Goal: Communication & Community: Answer question/provide support

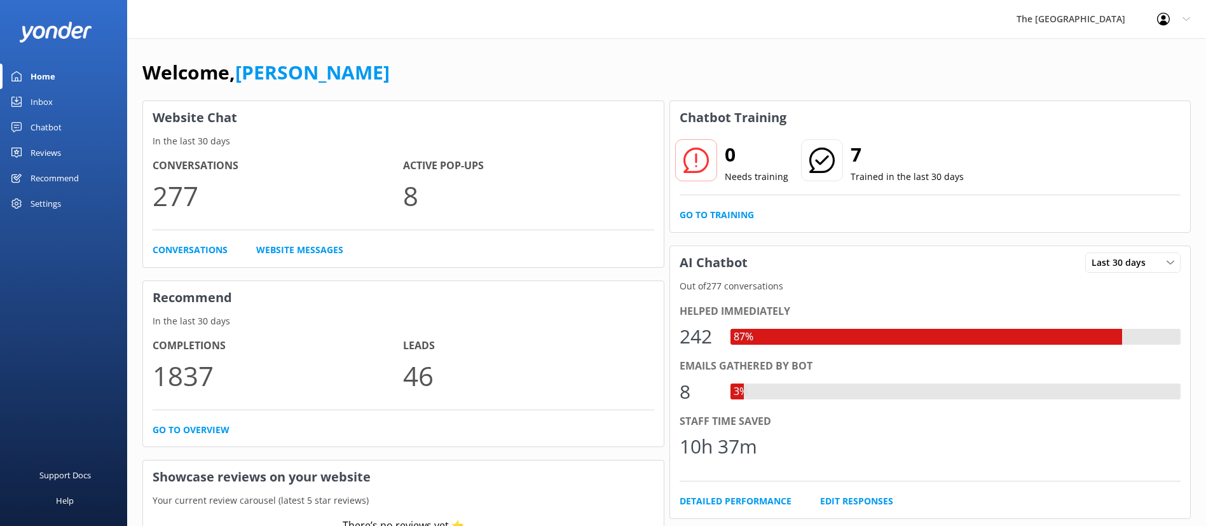
click at [57, 103] on link "Inbox" at bounding box center [63, 101] width 127 height 25
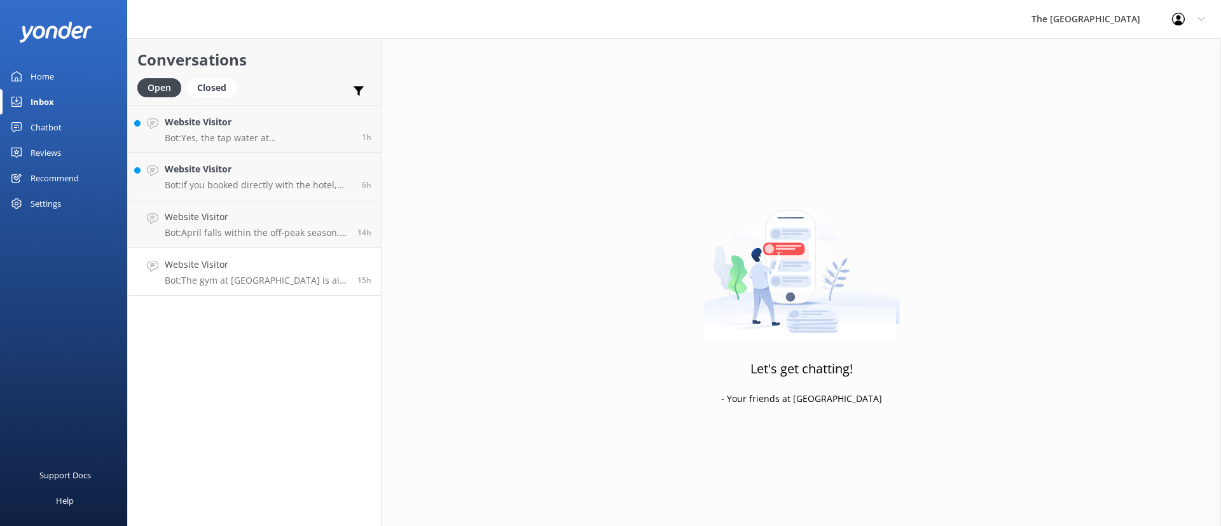
click at [244, 256] on link "Website Visitor Bot: The gym at The [GEOGRAPHIC_DATA] is air-conditioned and of…" at bounding box center [254, 272] width 253 height 48
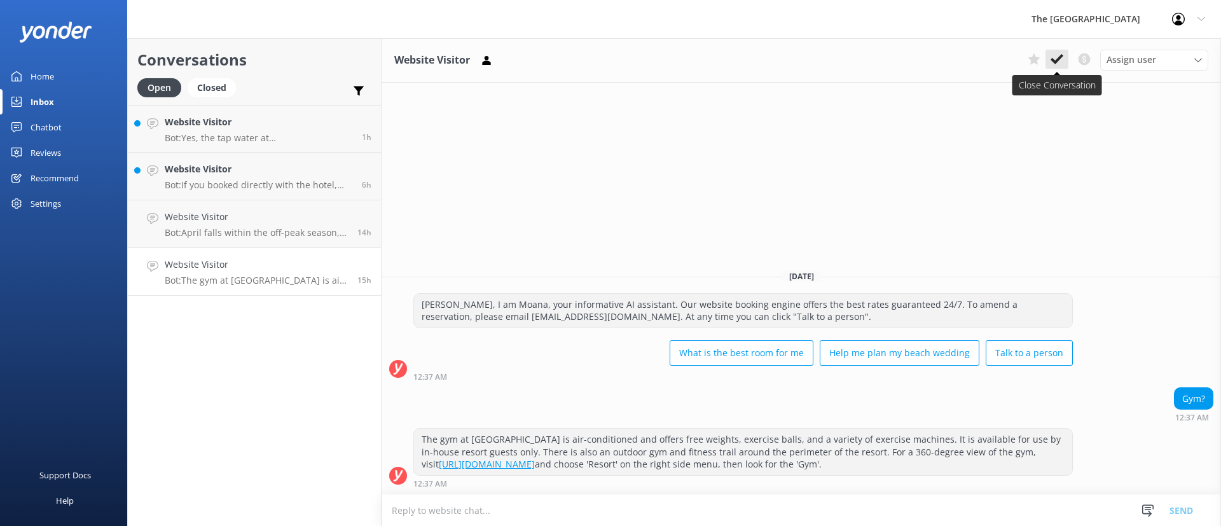
click at [1055, 62] on use at bounding box center [1056, 59] width 13 height 10
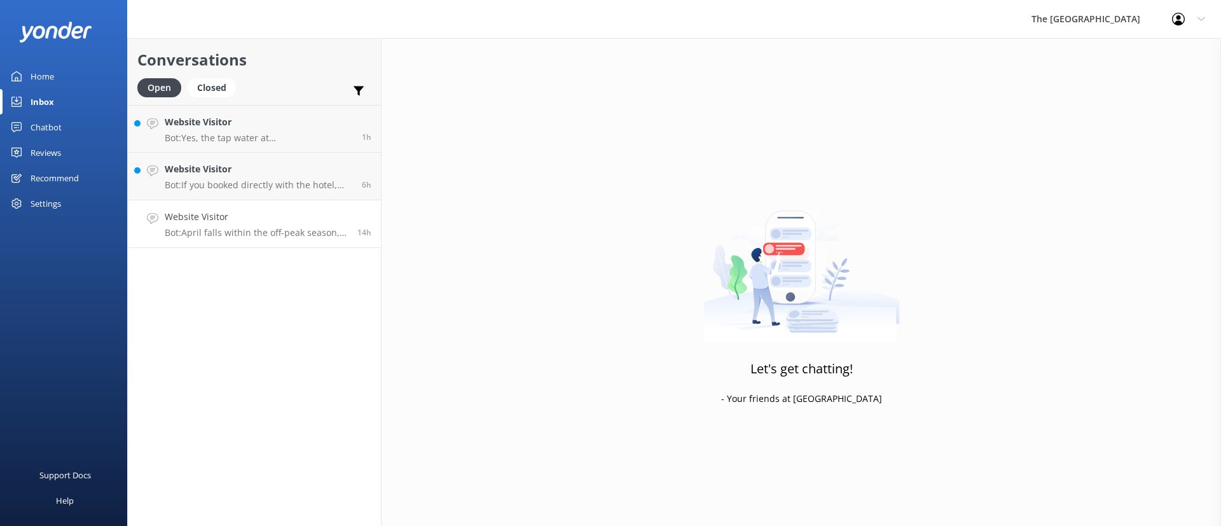
click at [323, 215] on h4 "Website Visitor" at bounding box center [256, 217] width 183 height 14
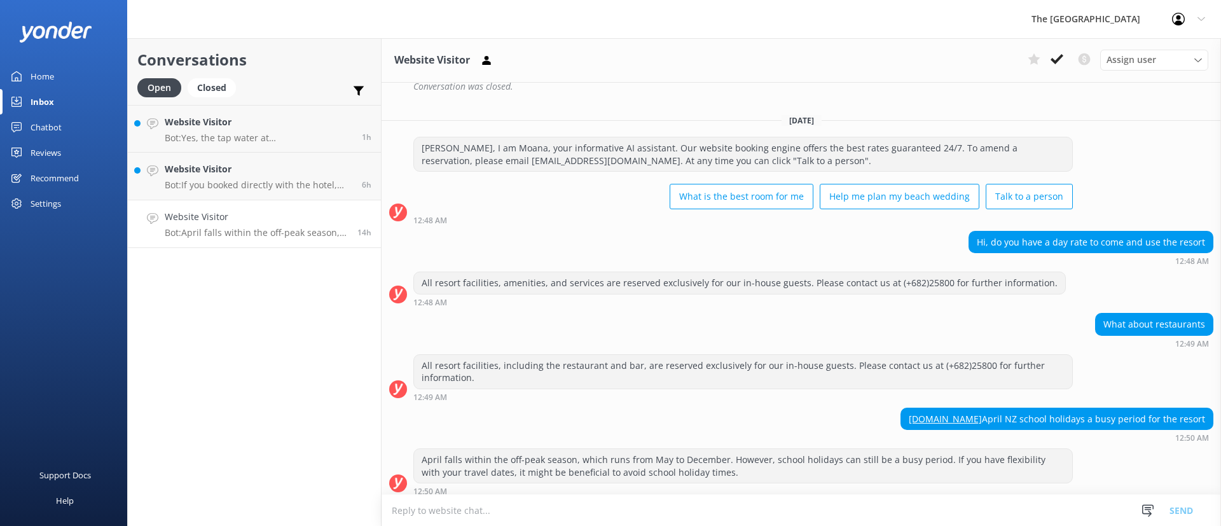
scroll to position [262, 0]
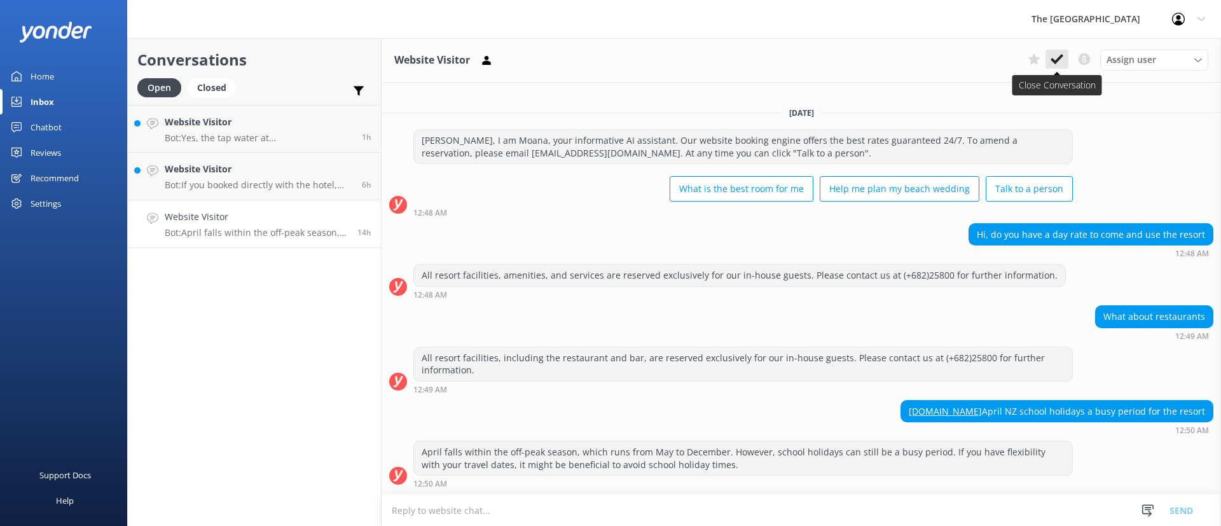
click at [1061, 58] on icon at bounding box center [1056, 59] width 13 height 13
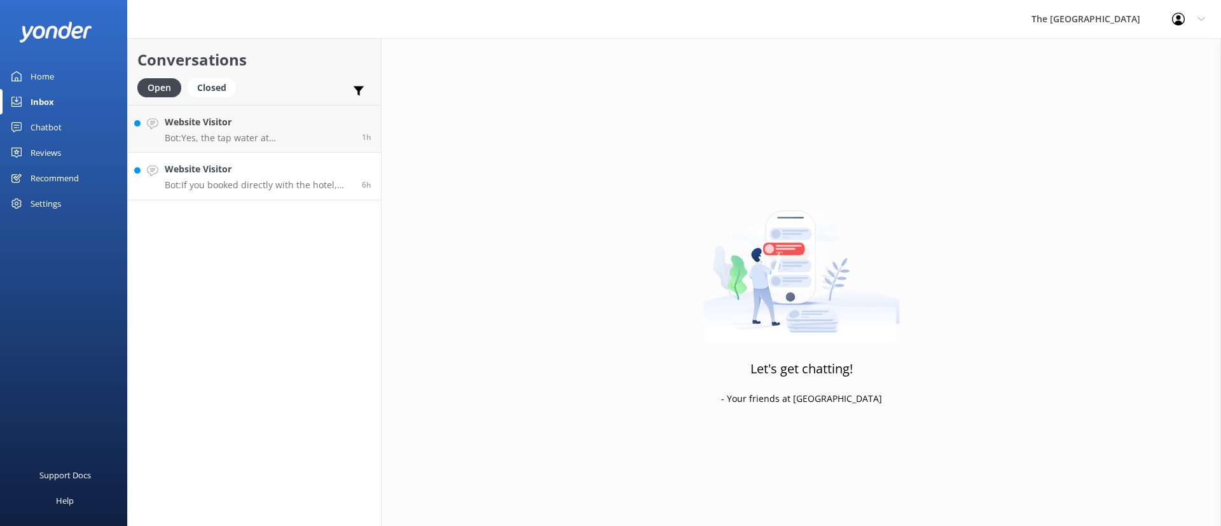
click at [196, 173] on h4 "Website Visitor" at bounding box center [259, 169] width 188 height 14
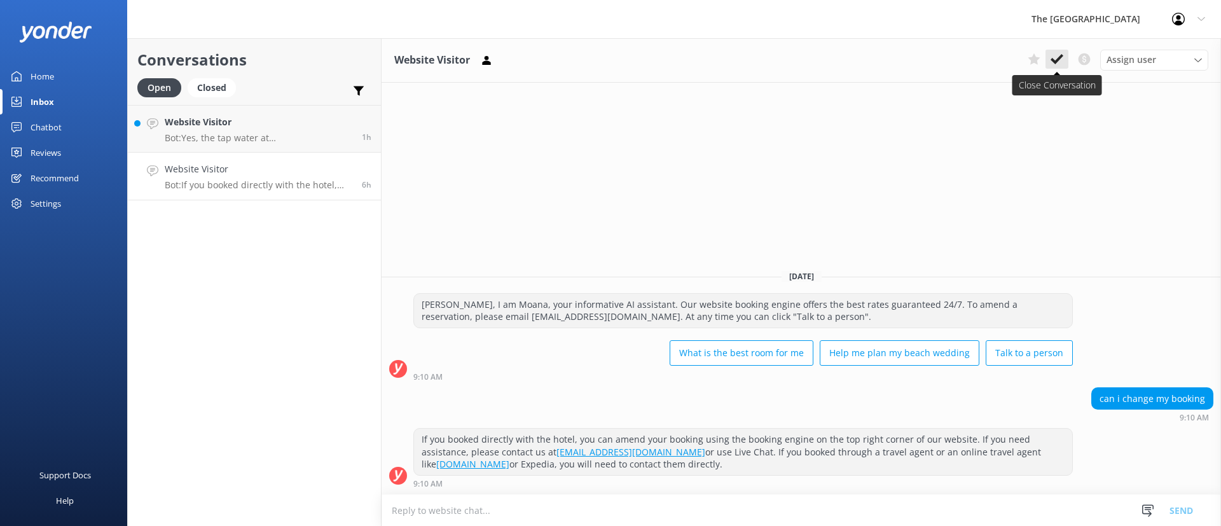
click at [1060, 59] on icon at bounding box center [1056, 59] width 13 height 13
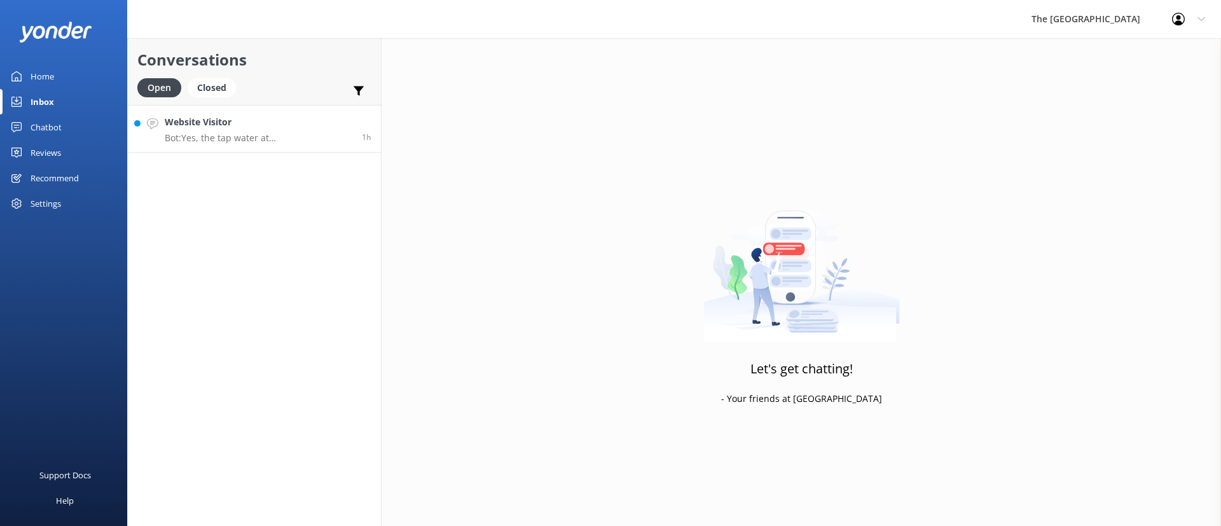
click at [307, 141] on p "Bot: Yes, the tap water at [GEOGRAPHIC_DATA] and Sanctuary is safe to drink as …" at bounding box center [259, 137] width 188 height 11
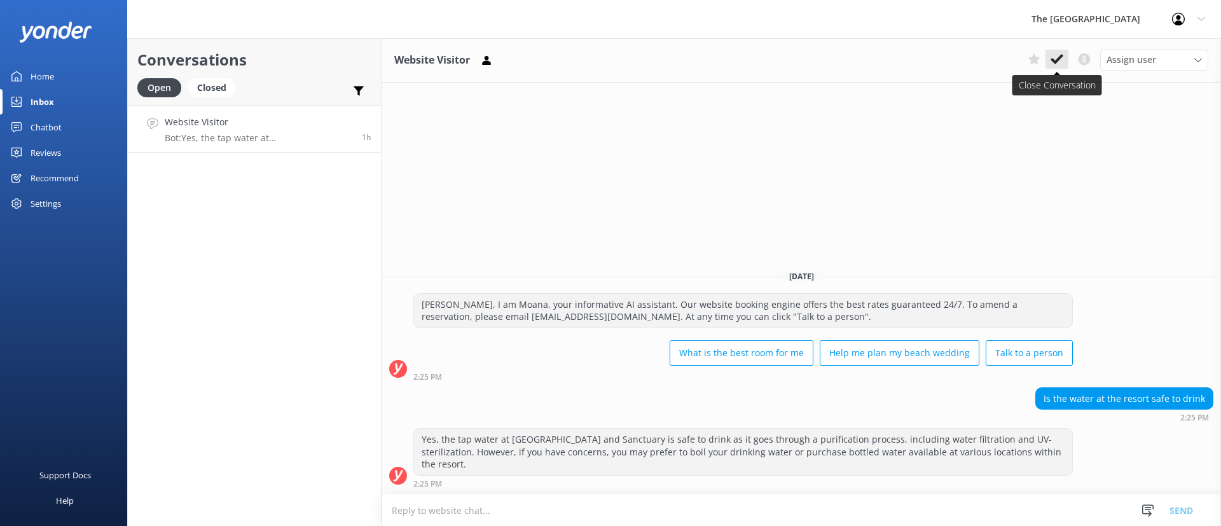
click at [1064, 65] on button at bounding box center [1056, 59] width 23 height 19
